Goal: Information Seeking & Learning: Check status

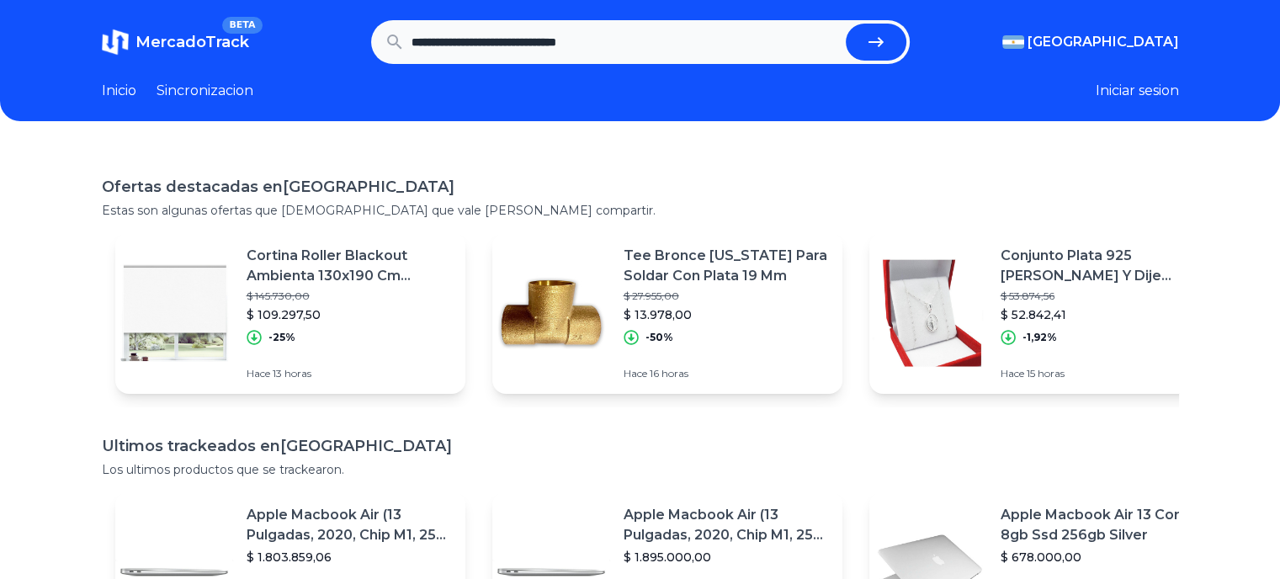
type input "**********"
click at [846, 24] on button "submit" at bounding box center [876, 42] width 61 height 37
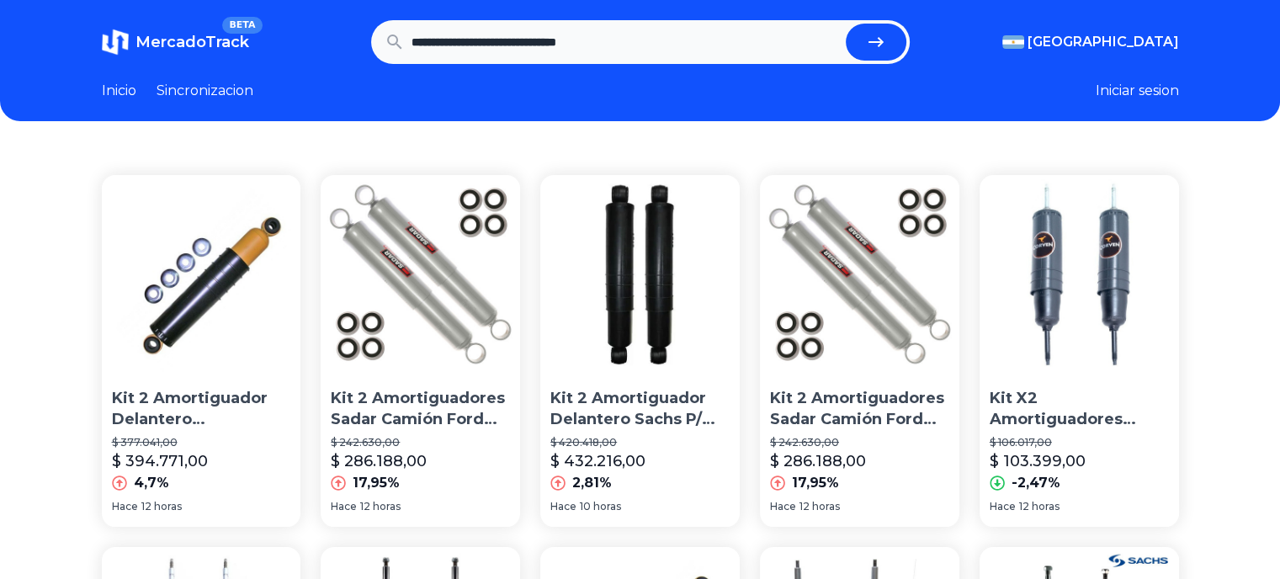
click at [204, 90] on link "Sincronizacion" at bounding box center [205, 91] width 97 height 20
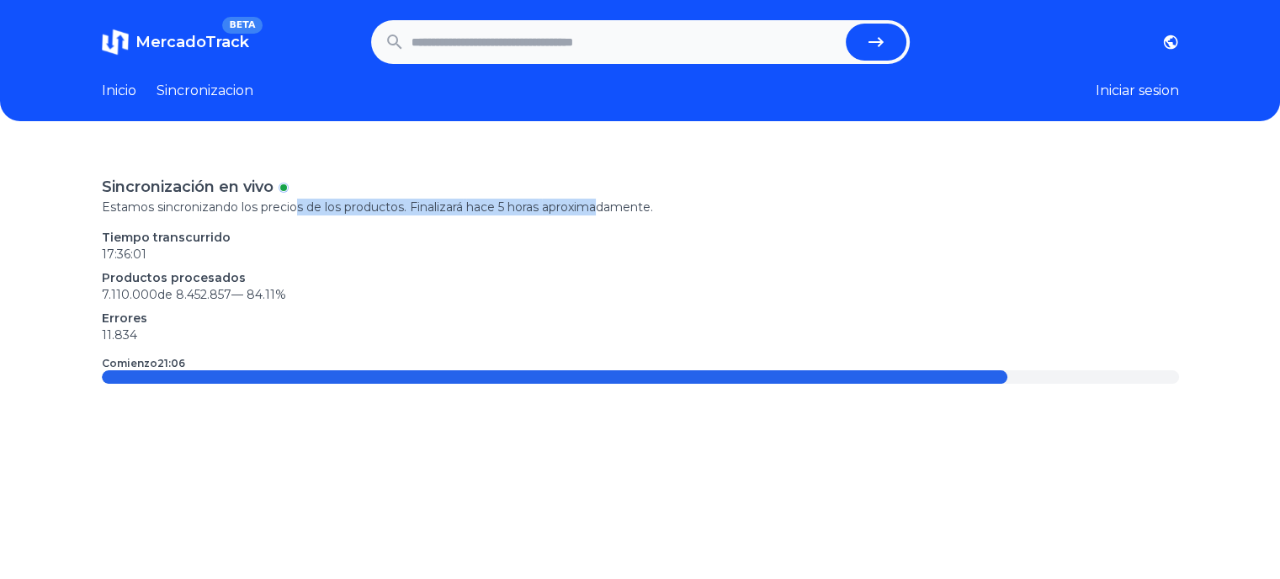
drag, startPoint x: 302, startPoint y: 210, endPoint x: 606, endPoint y: 215, distance: 303.8
click at [606, 215] on p "Estamos sincronizando los precios de los productos. Finalizará hace 5 horas apr…" at bounding box center [640, 207] width 1077 height 17
click at [609, 212] on p "Estamos sincronizando los precios de los productos. Finalizará hace 5 horas apr…" at bounding box center [640, 207] width 1077 height 17
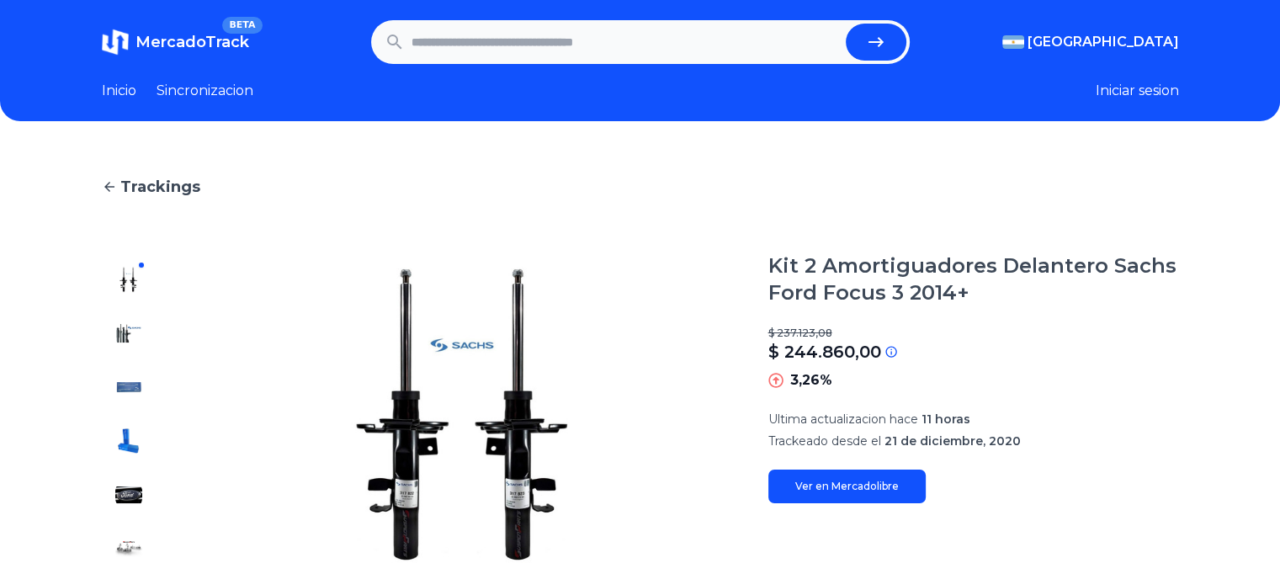
click at [884, 487] on link "Ver en Mercadolibre" at bounding box center [846, 487] width 157 height 34
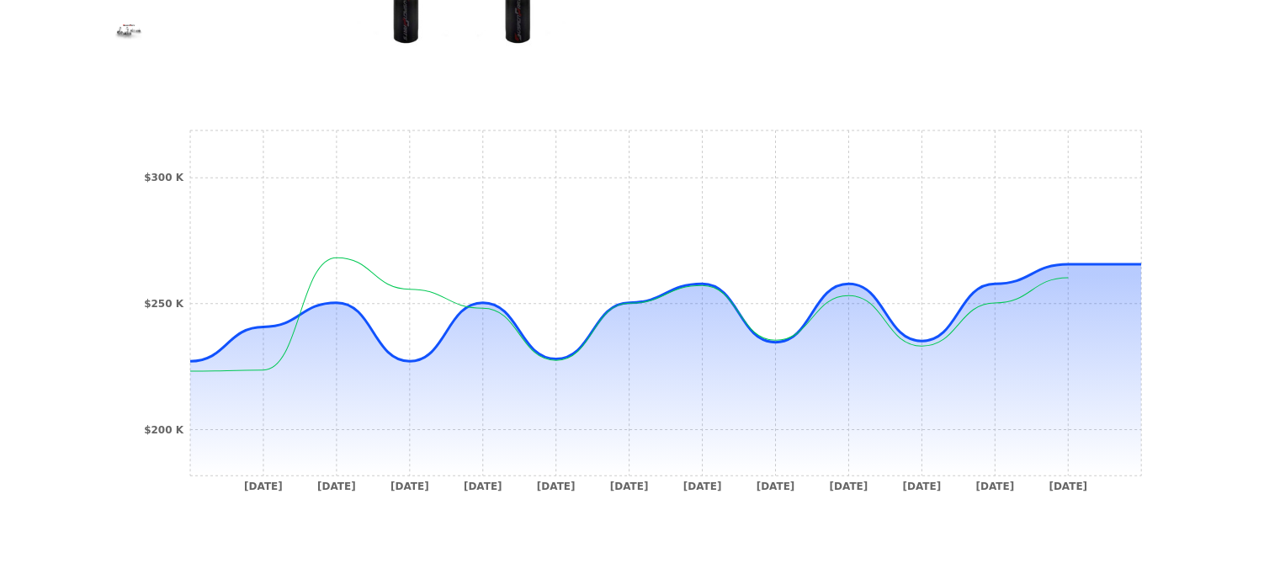
scroll to position [589, 0]
